Goal: Task Accomplishment & Management: Manage account settings

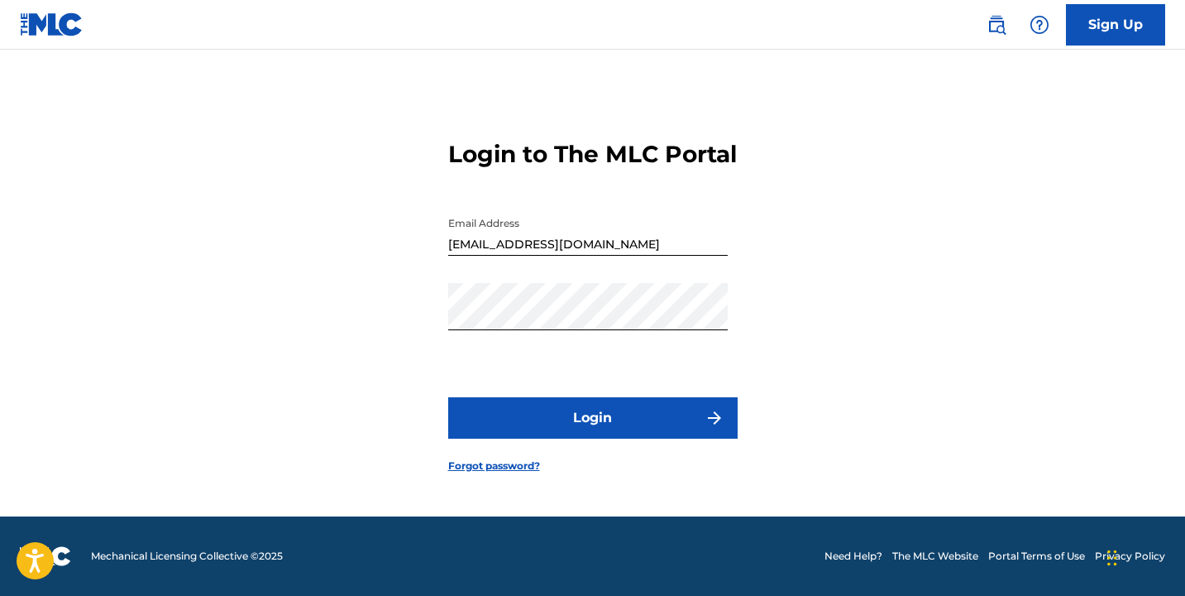
click at [662, 412] on button "Login" at bounding box center [593, 417] width 290 height 41
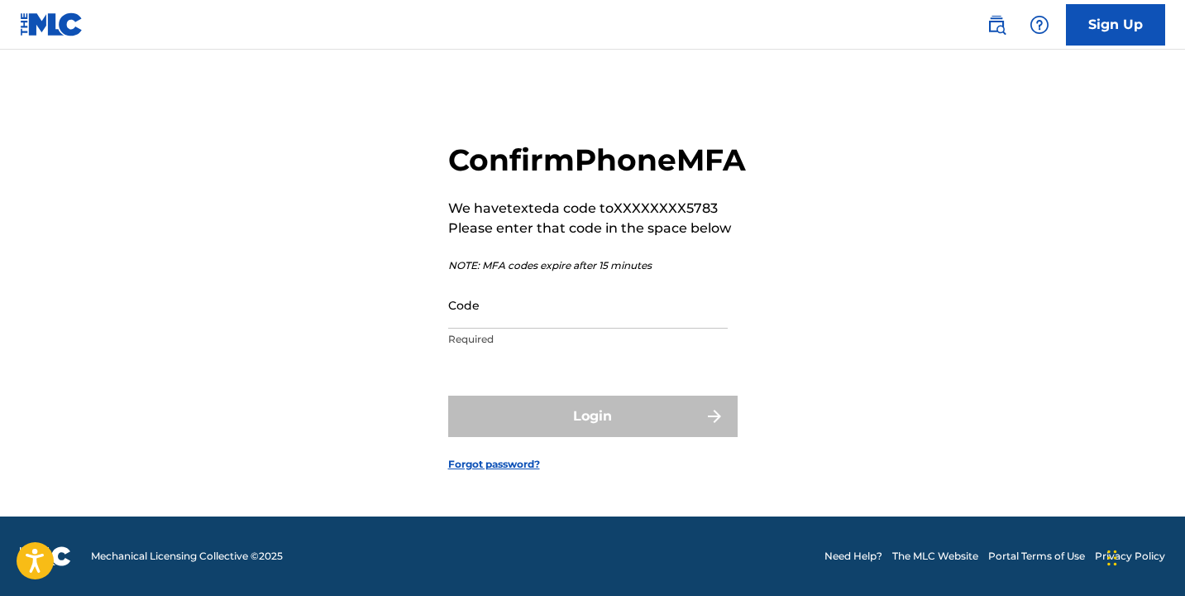
click at [615, 322] on input "Code" at bounding box center [588, 304] width 280 height 47
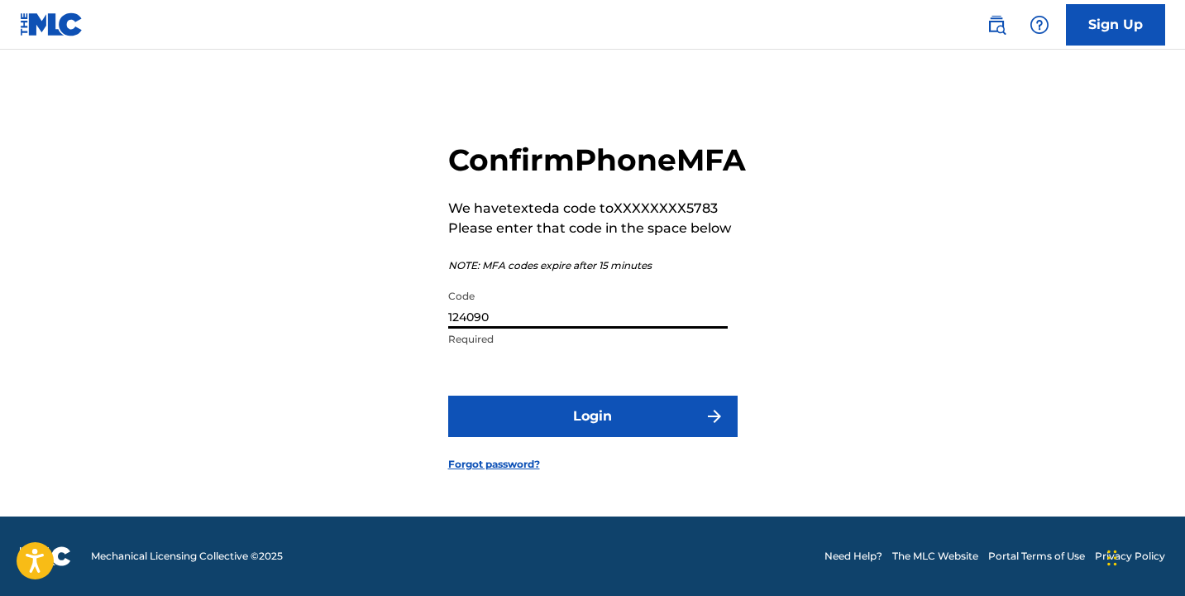
type input "124090"
click at [529, 426] on button "Login" at bounding box center [593, 415] width 290 height 41
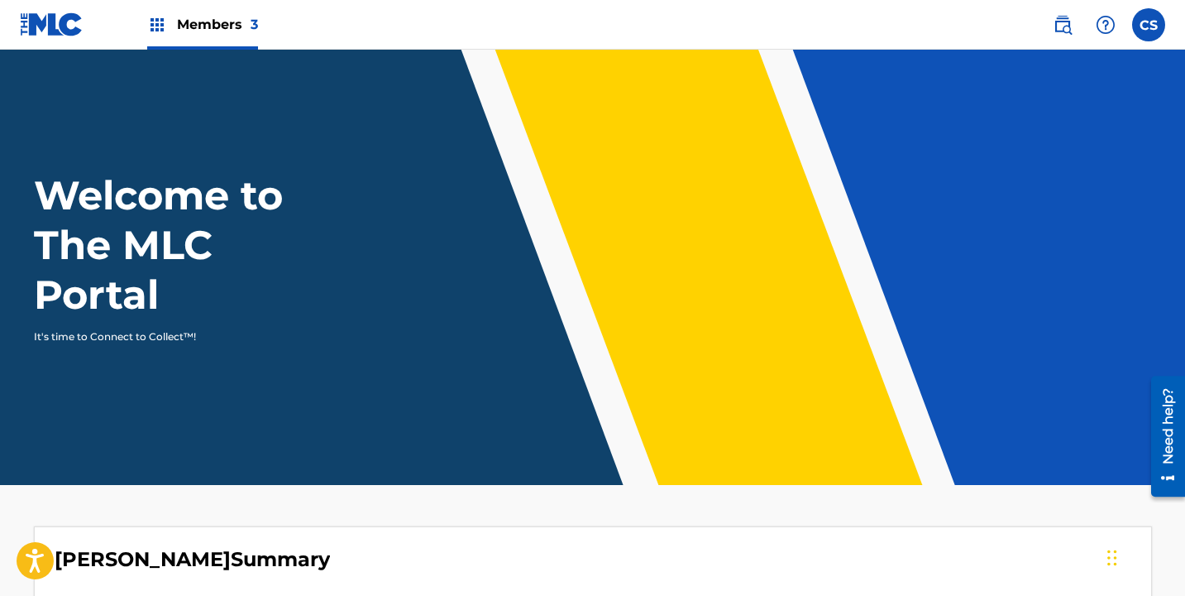
click at [217, 29] on span "Members 3" at bounding box center [217, 24] width 81 height 19
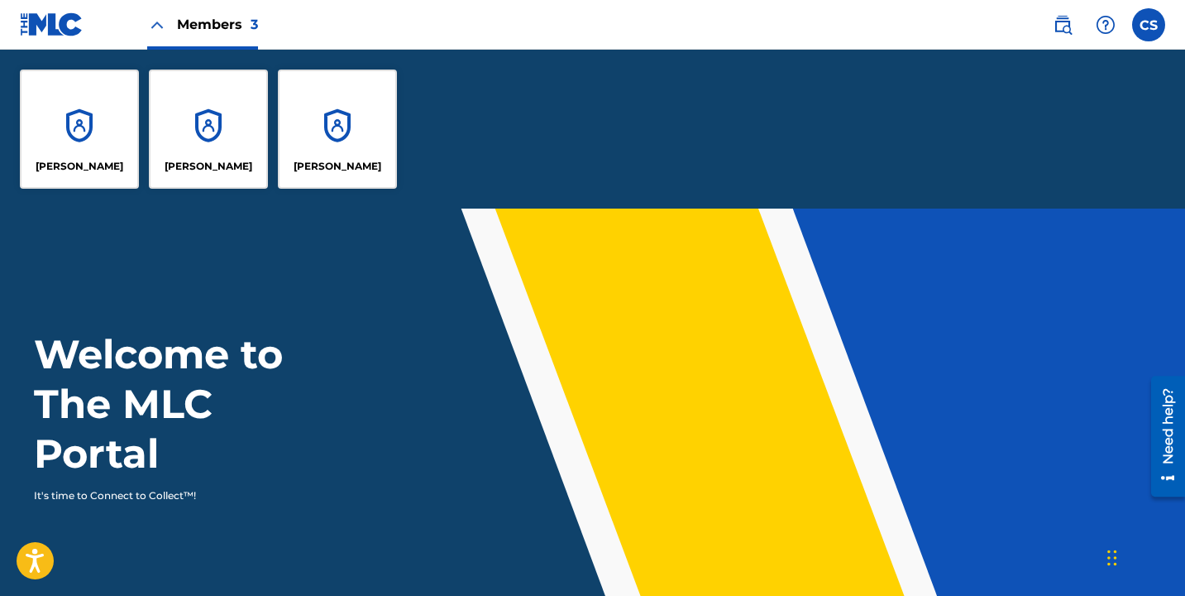
click at [109, 100] on div "[PERSON_NAME]" at bounding box center [79, 128] width 119 height 119
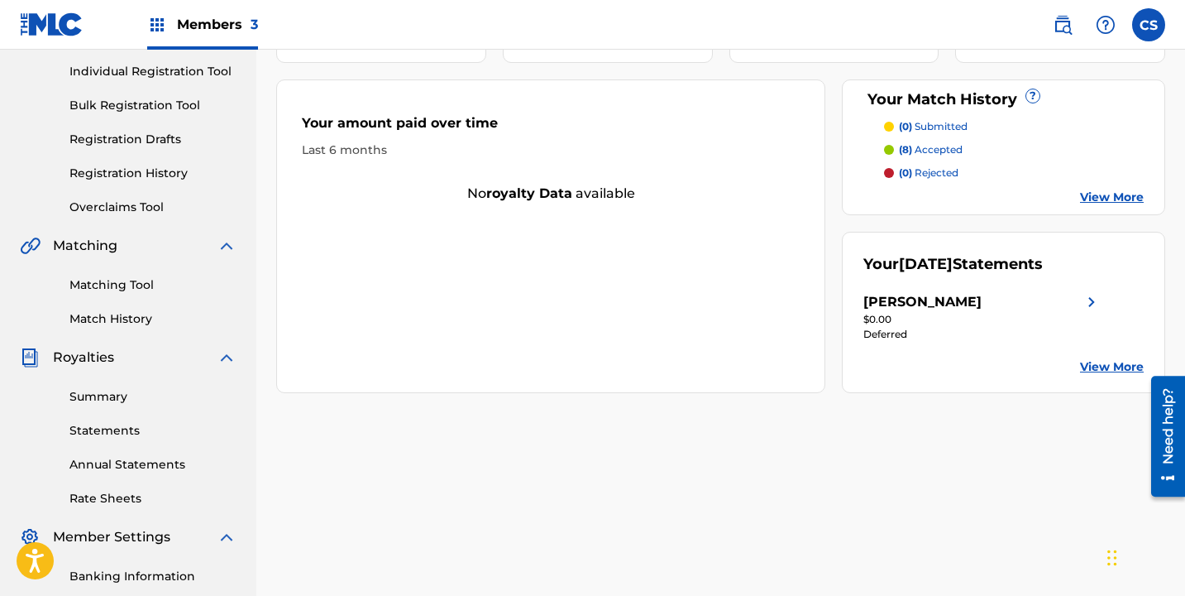
scroll to position [430, 0]
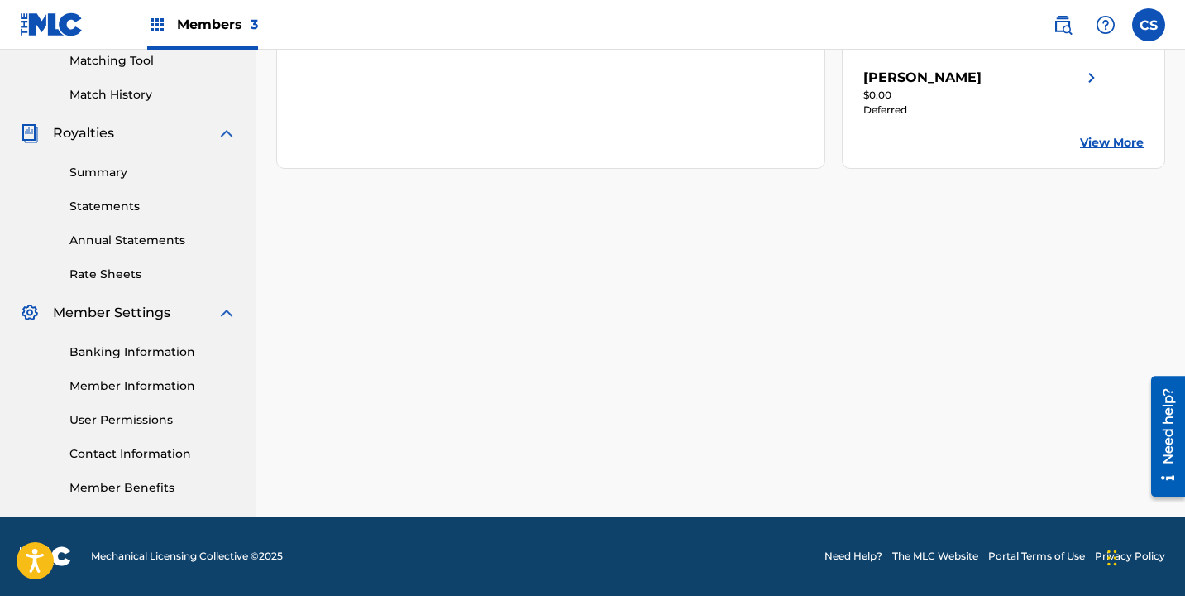
click at [112, 323] on div "Banking Information Member Information User Permissions Contact Information Mem…" at bounding box center [128, 410] width 217 height 174
click at [160, 427] on link "User Permissions" at bounding box center [152, 419] width 167 height 17
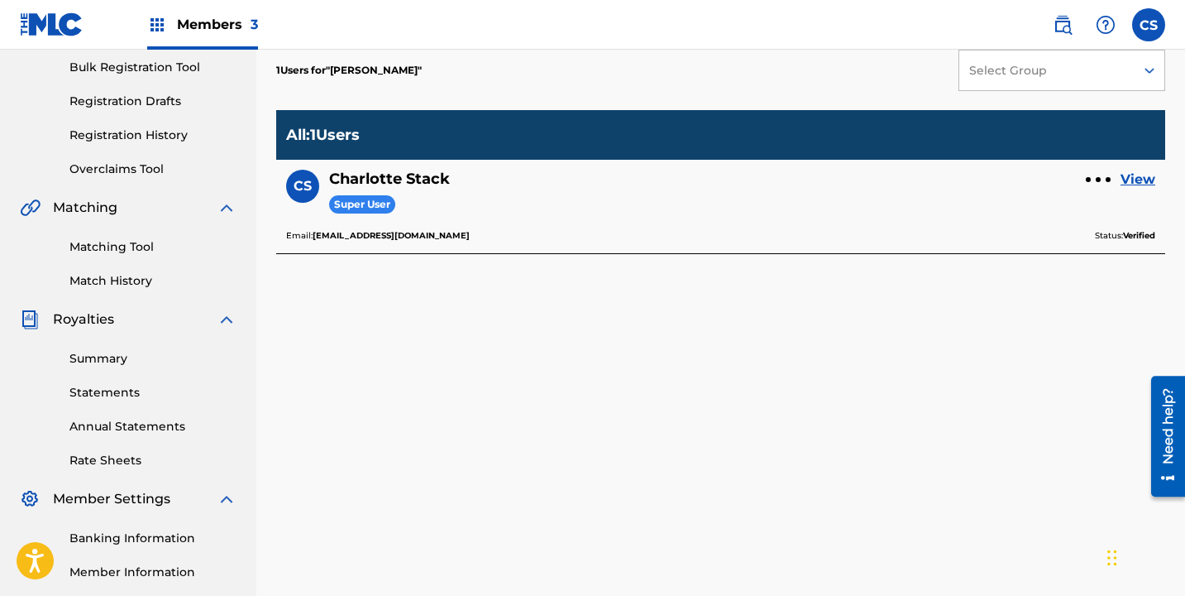
scroll to position [269, 0]
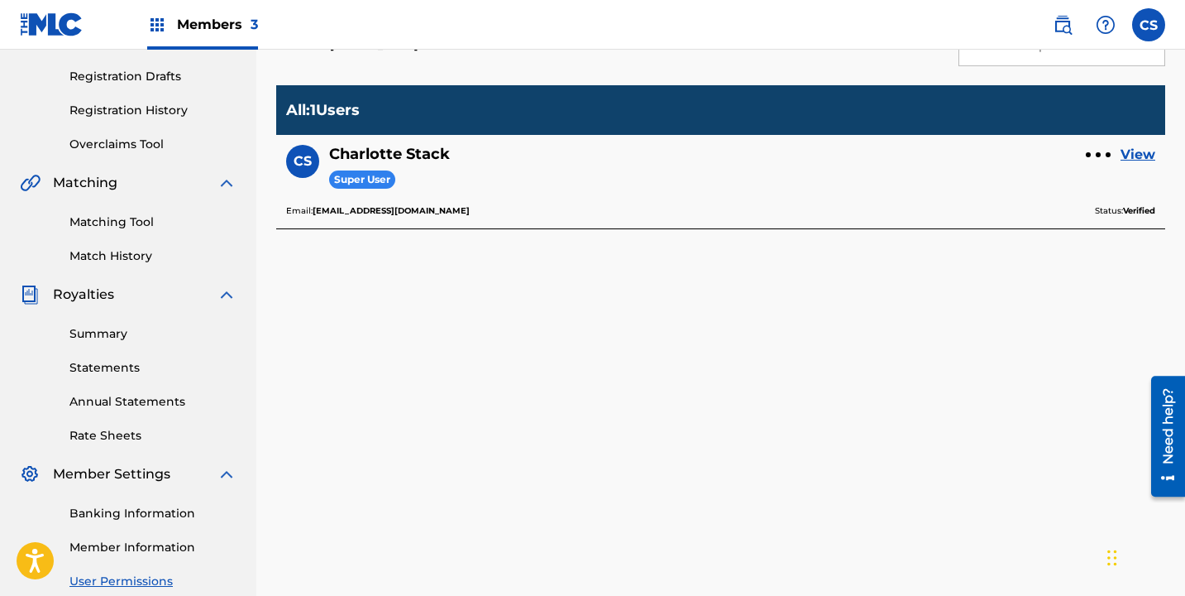
click at [1097, 156] on div at bounding box center [1098, 154] width 5 height 5
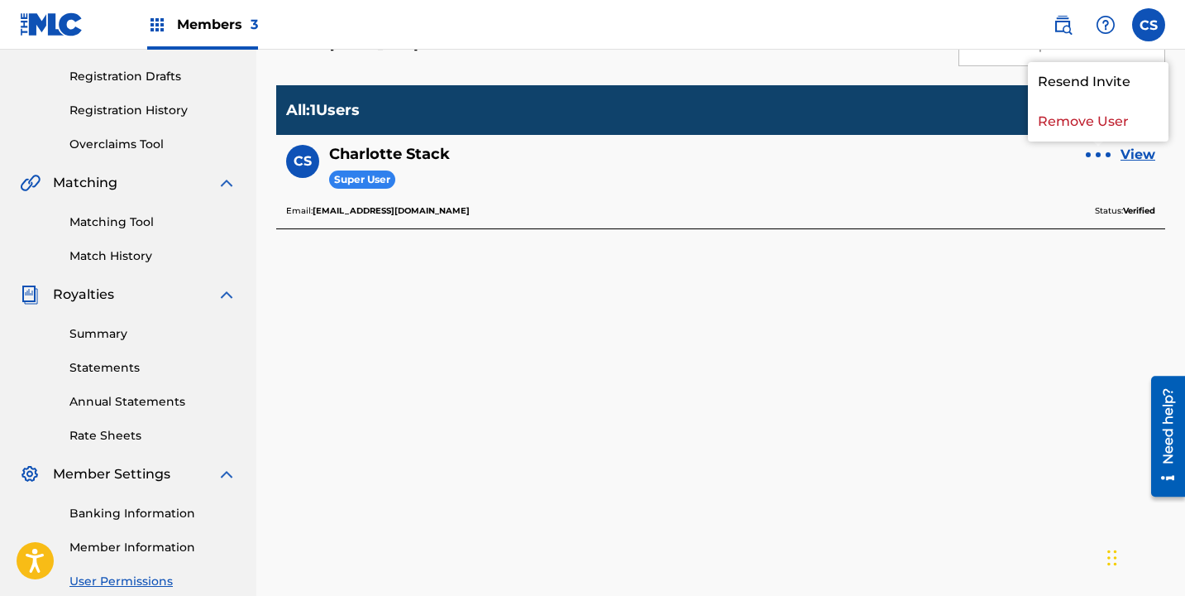
click at [1118, 120] on p "Remove User" at bounding box center [1098, 122] width 141 height 40
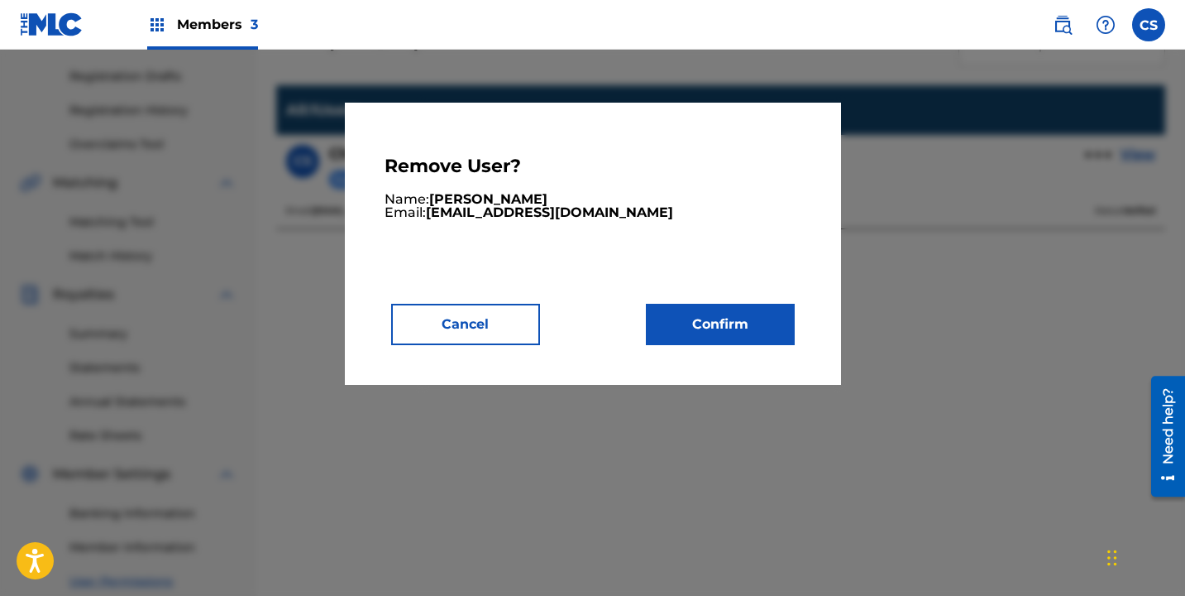
click at [514, 322] on button "Cancel" at bounding box center [465, 324] width 149 height 41
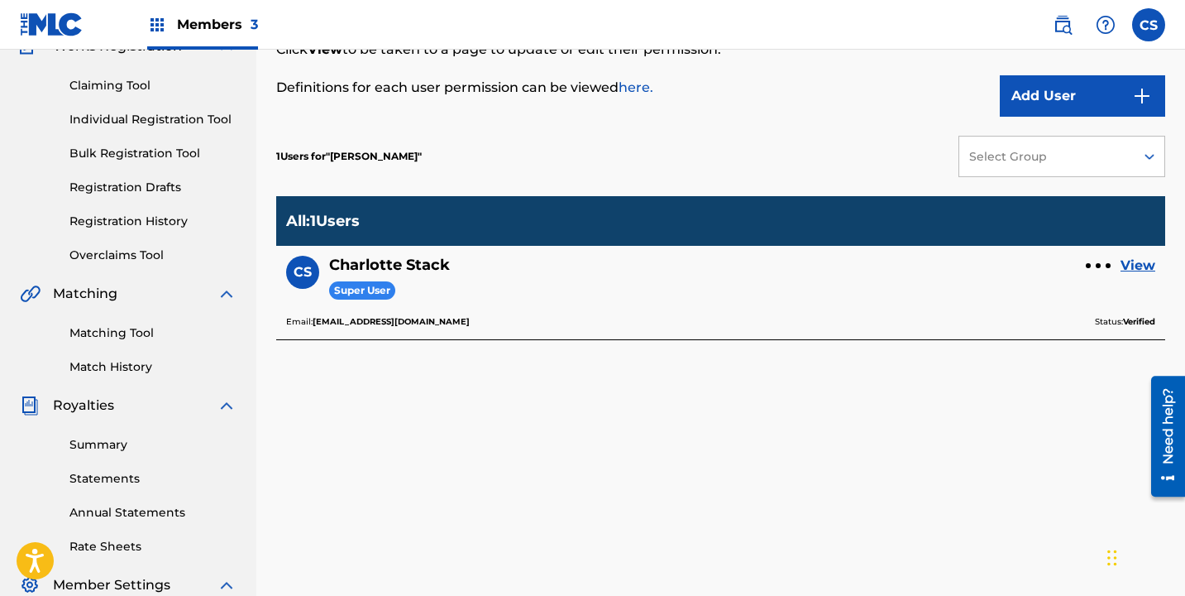
scroll to position [163, 0]
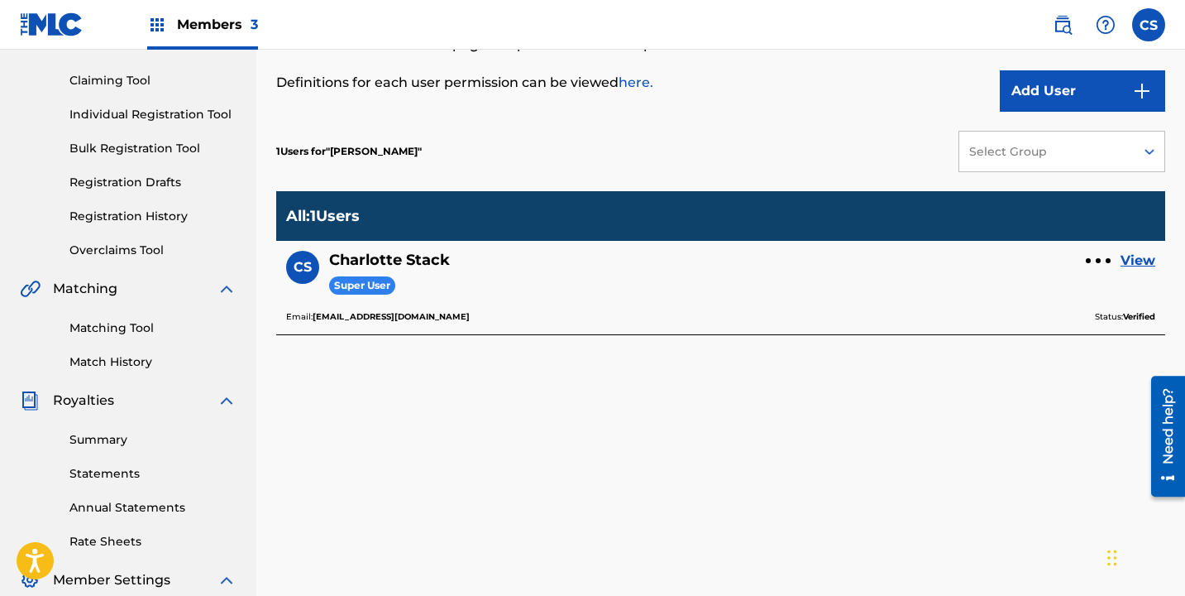
click at [1102, 259] on div at bounding box center [1098, 261] width 25 height 10
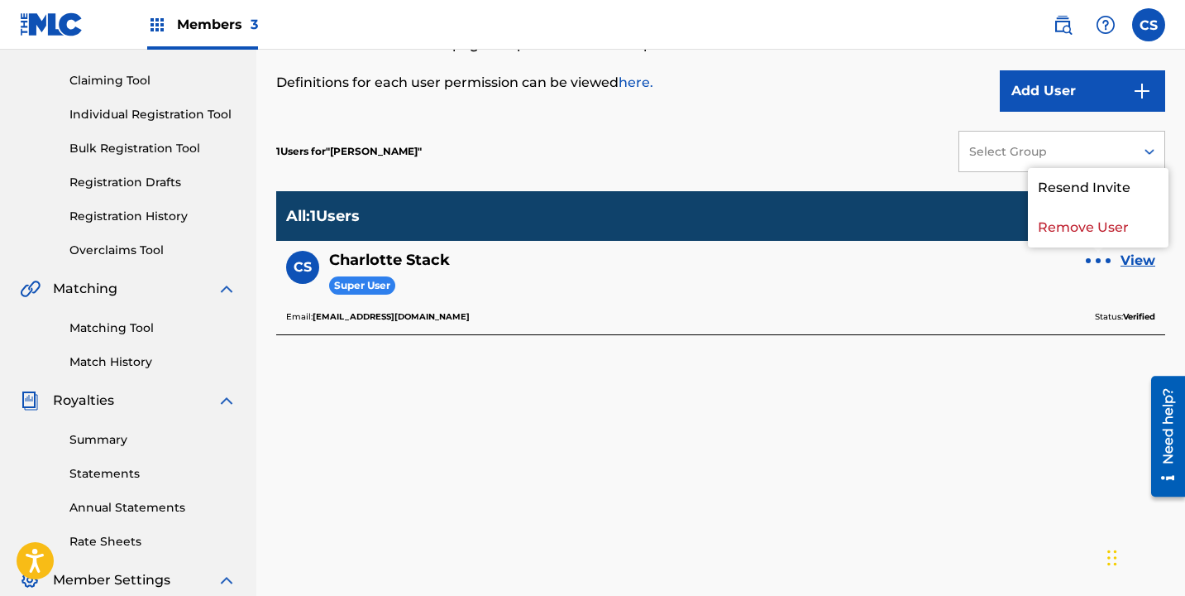
click at [1094, 232] on p "Remove User" at bounding box center [1098, 228] width 141 height 40
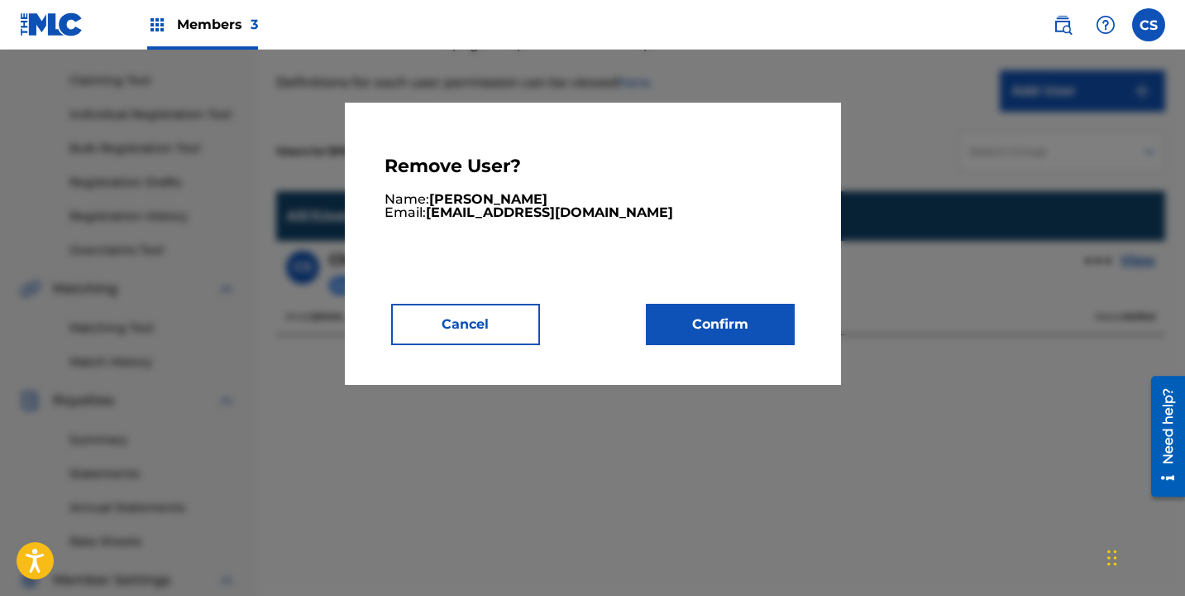
click at [684, 319] on button "Confirm" at bounding box center [720, 324] width 149 height 41
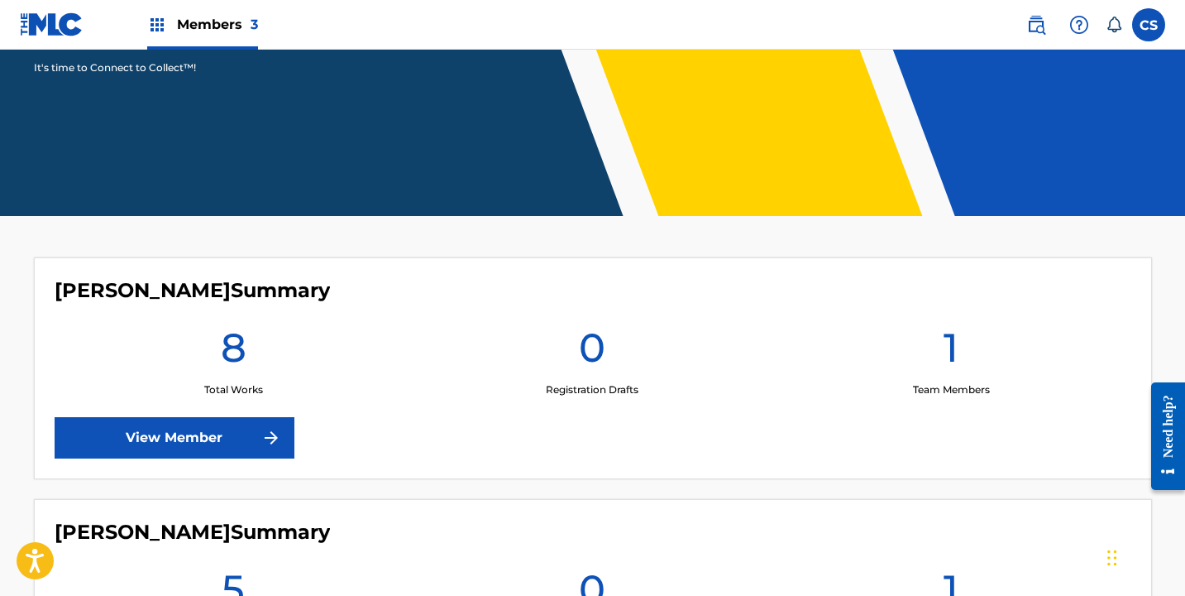
scroll to position [65, 0]
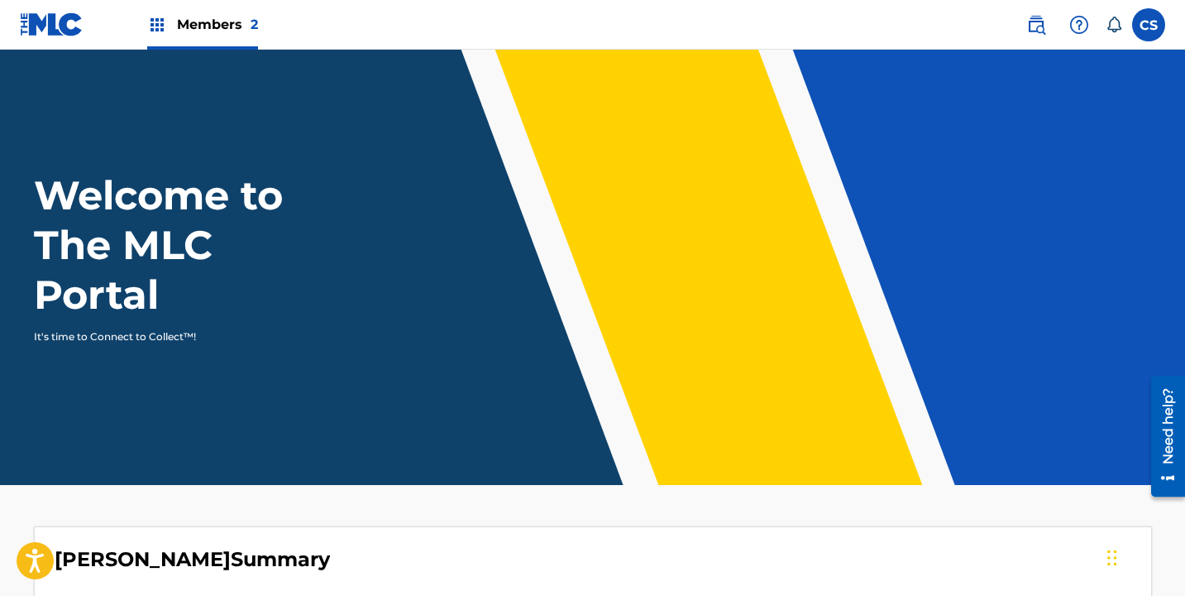
click at [967, 36] on nav "Members 2 CS CS Charlotte Stack earthshipmgmt@gmail.com Notification Preference…" at bounding box center [592, 25] width 1185 height 50
click at [1004, 31] on nav "Members 2 CS CS Charlotte Stack earthshipmgmt@gmail.com Notification Preference…" at bounding box center [592, 25] width 1185 height 50
click at [1022, 31] on link at bounding box center [1036, 24] width 33 height 33
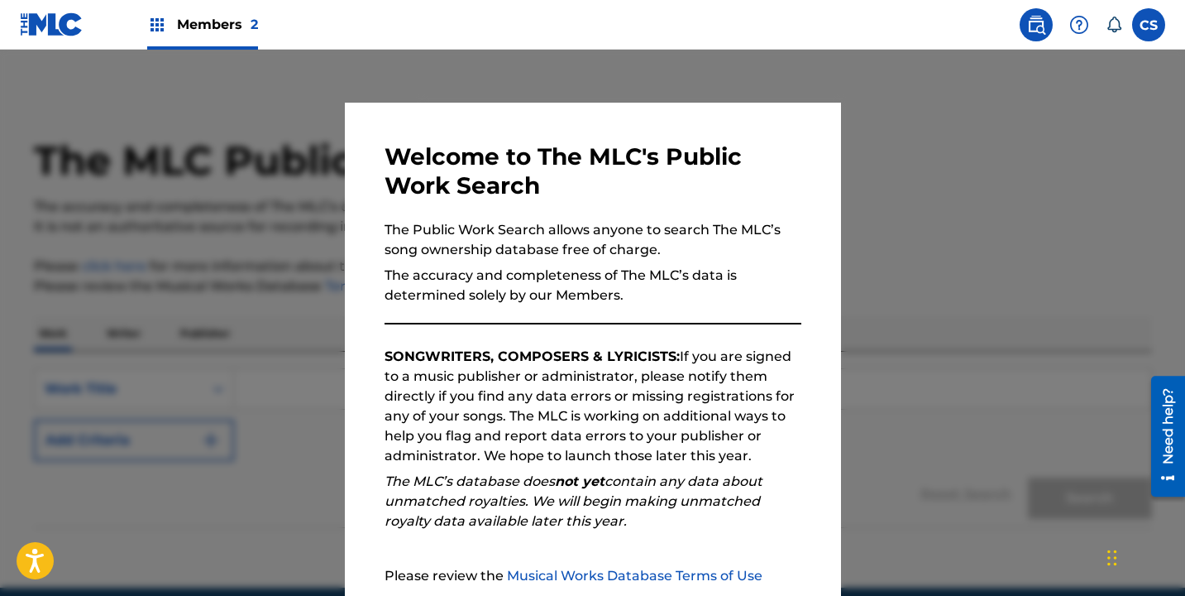
click at [873, 43] on nav "Members 2 CS CS Charlotte Stack earthshipmgmt@gmail.com Notification Preference…" at bounding box center [592, 25] width 1185 height 50
click at [873, 156] on div at bounding box center [592, 348] width 1185 height 596
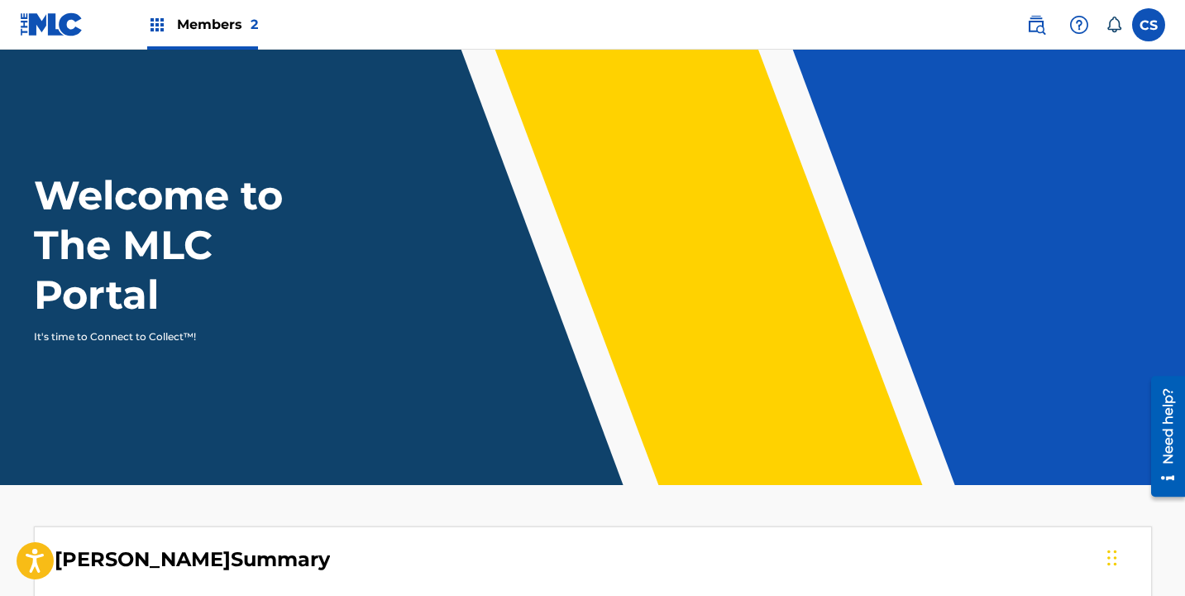
click at [155, 26] on img at bounding box center [157, 25] width 20 height 20
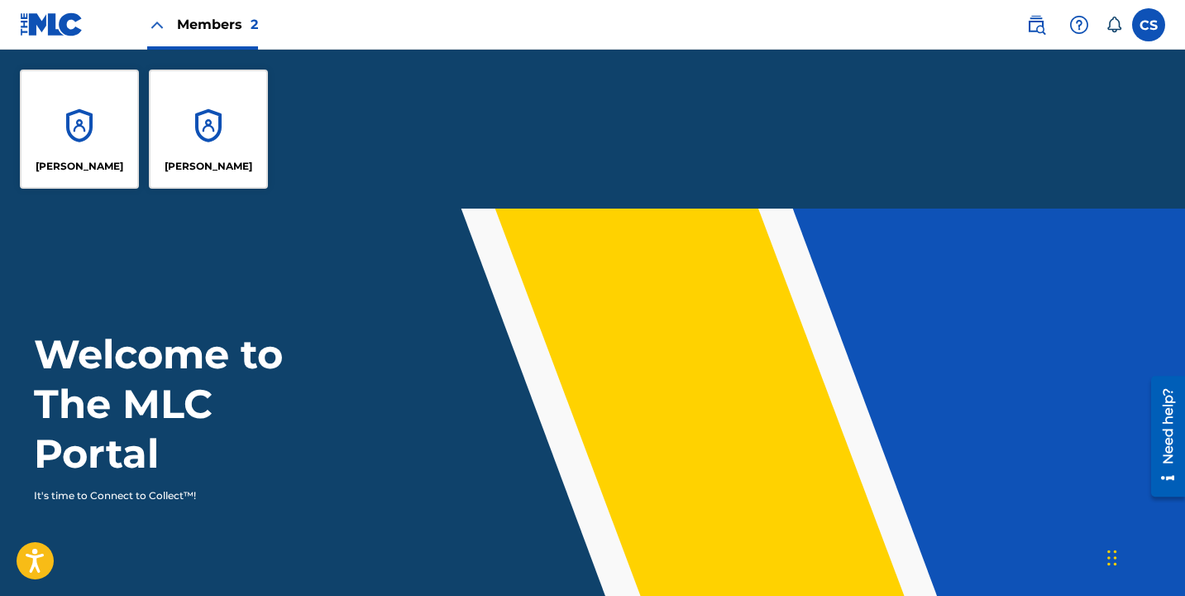
click at [157, 20] on img at bounding box center [157, 25] width 20 height 20
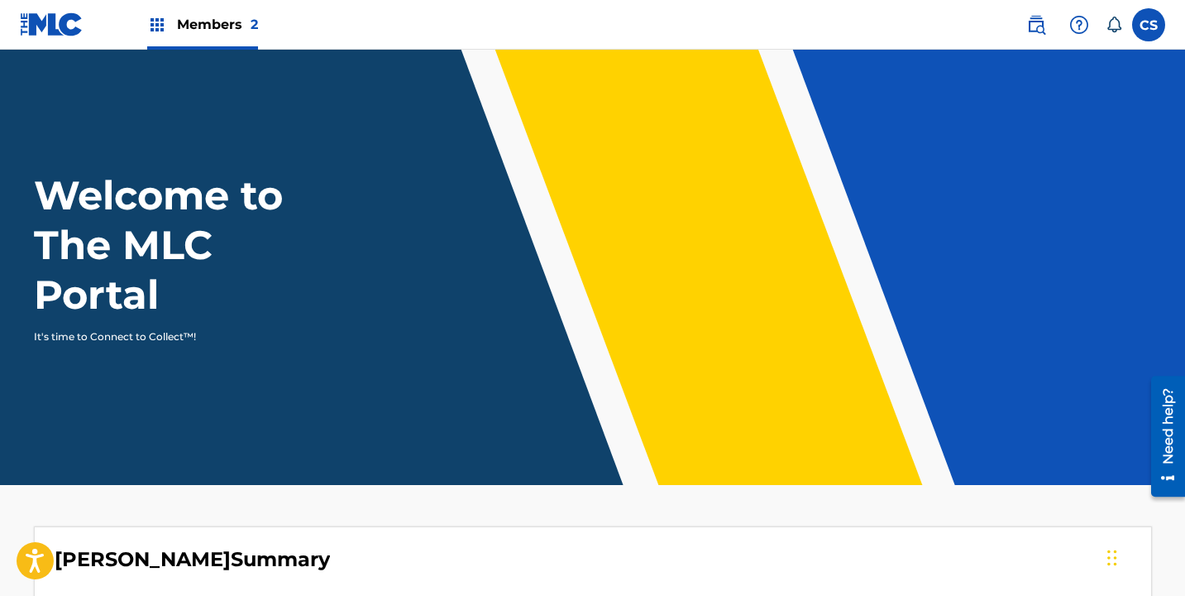
click at [157, 20] on img at bounding box center [157, 25] width 20 height 20
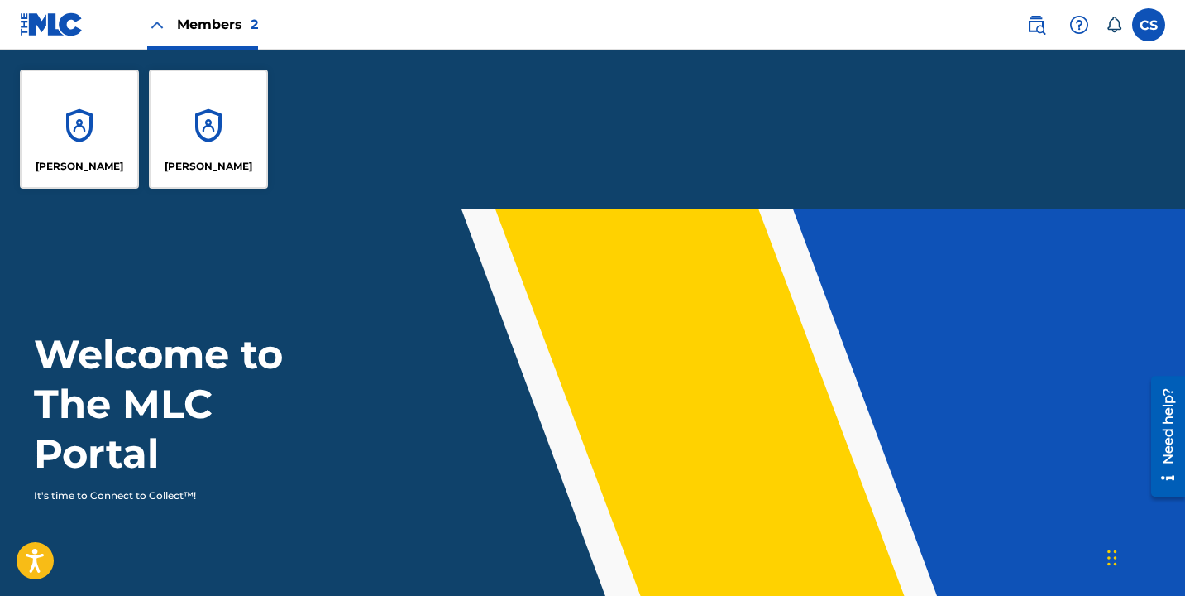
click at [157, 20] on img at bounding box center [157, 25] width 20 height 20
